Goal: Entertainment & Leisure: Consume media (video, audio)

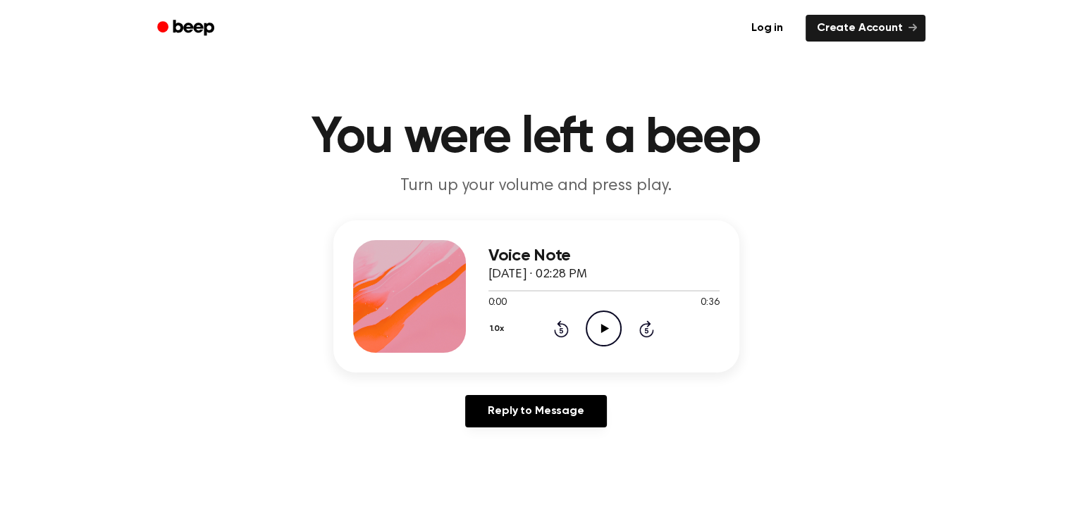
click at [603, 326] on icon at bounding box center [605, 328] width 8 height 9
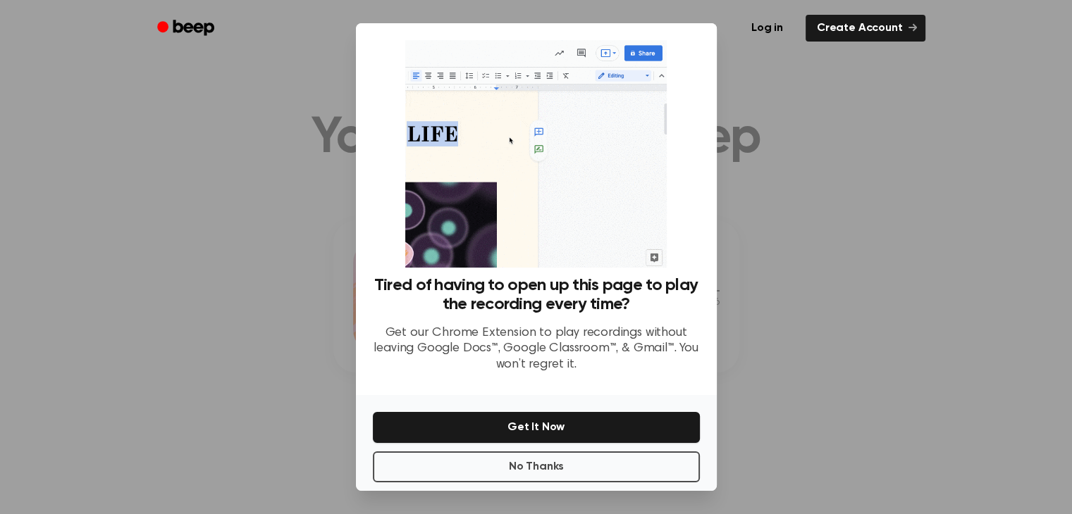
click at [603, 326] on p "Get our Chrome Extension to play recordings without leaving Google Docs™, Googl…" at bounding box center [536, 350] width 327 height 48
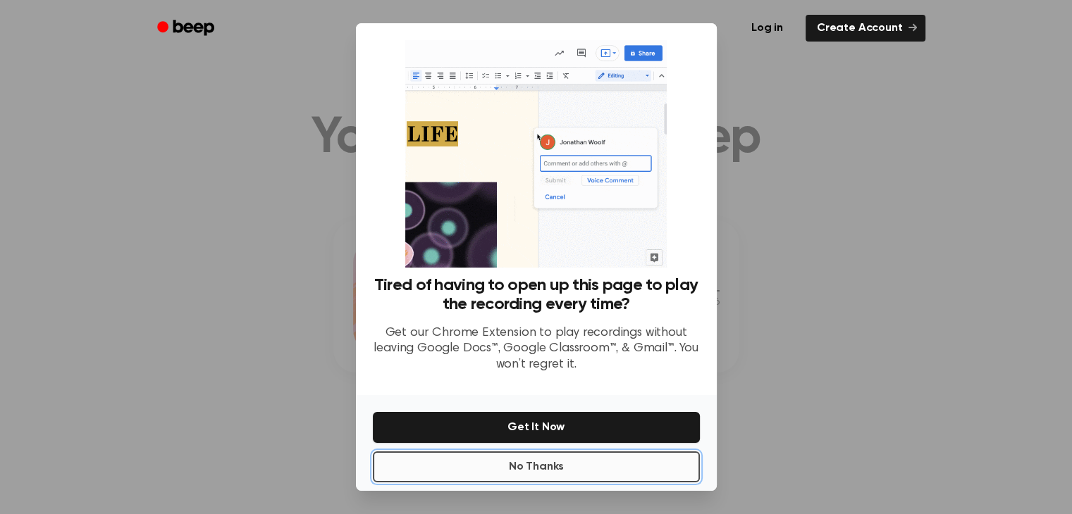
click at [531, 473] on button "No Thanks" at bounding box center [536, 467] width 327 height 31
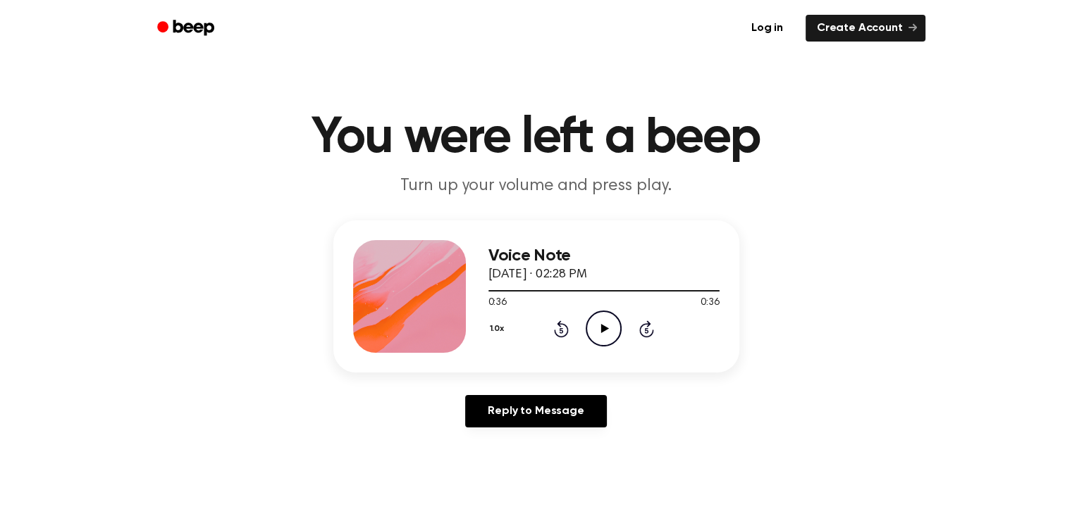
click at [599, 328] on icon "Play Audio" at bounding box center [604, 329] width 36 height 36
